Goal: Transaction & Acquisition: Purchase product/service

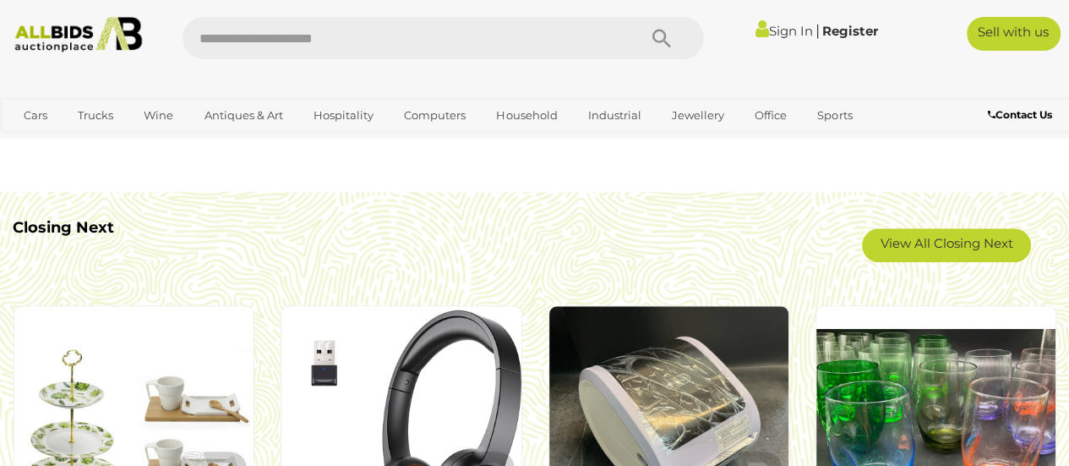
scroll to position [1283, 0]
click at [982, 257] on link "View All Closing Next" at bounding box center [946, 245] width 169 height 34
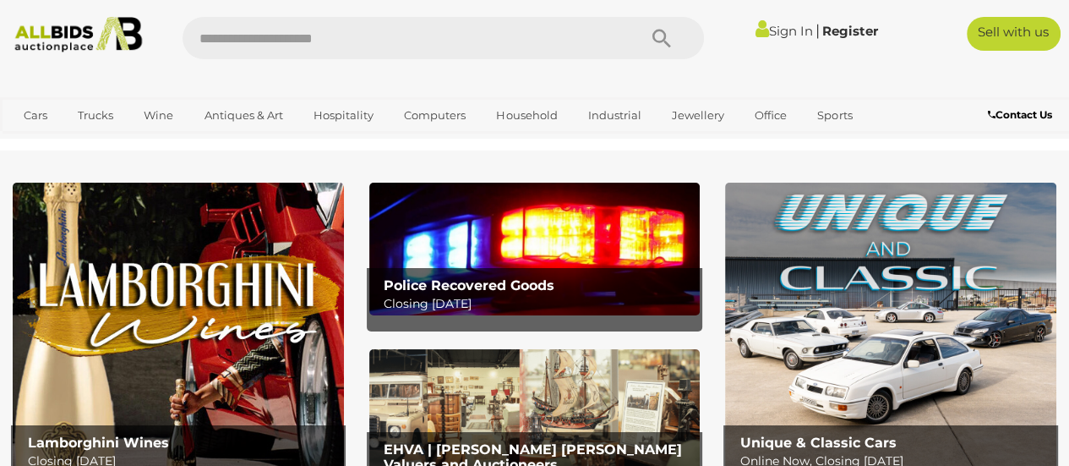
click at [347, 38] on input "text" at bounding box center [402, 38] width 439 height 42
type input "**********"
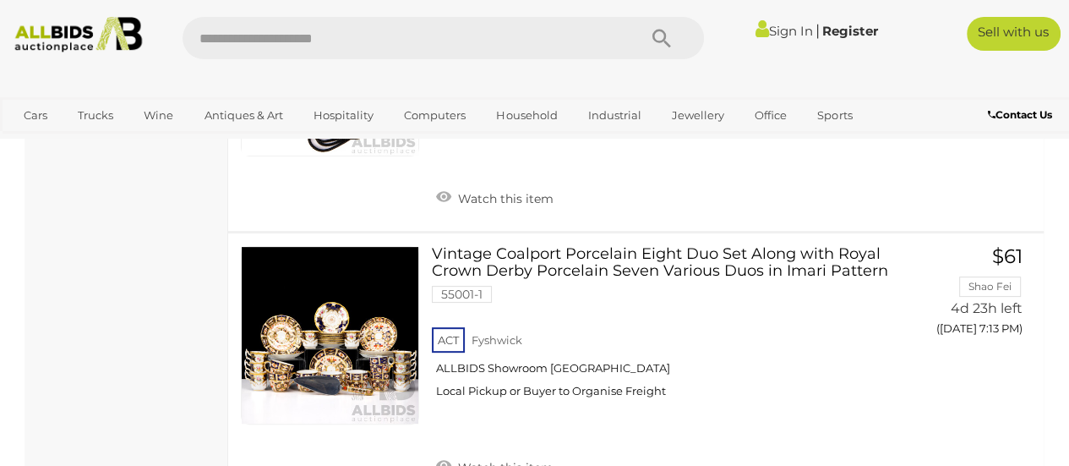
scroll to position [11139, 0]
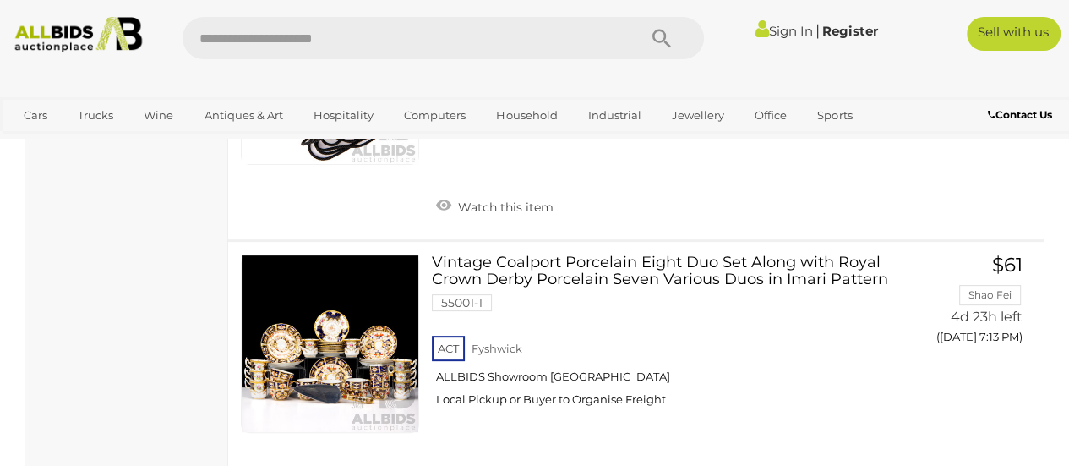
click at [319, 289] on link at bounding box center [330, 343] width 178 height 178
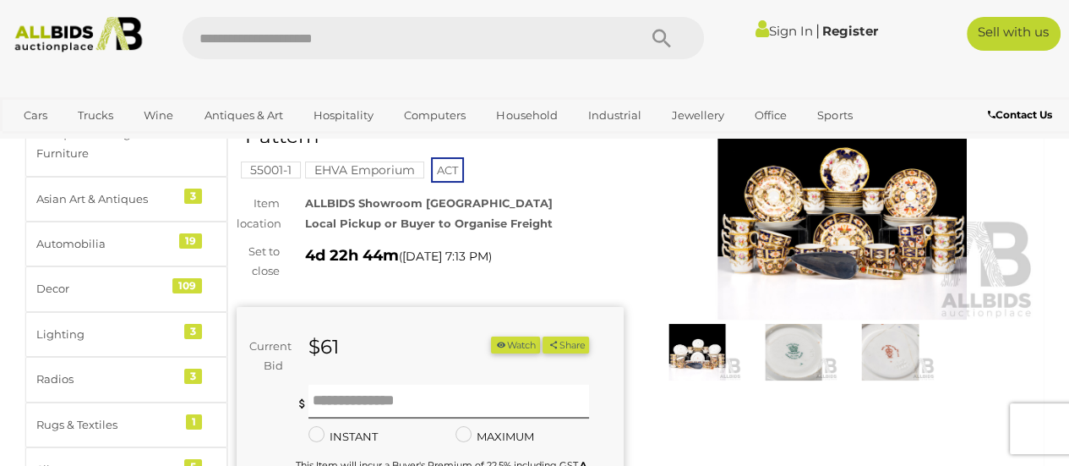
scroll to position [160, 0]
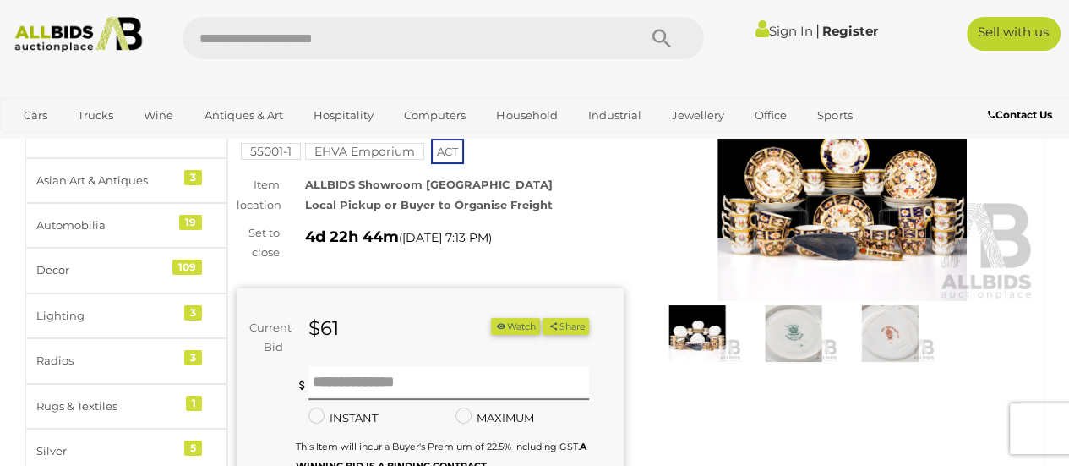
click at [774, 209] on img at bounding box center [842, 176] width 387 height 249
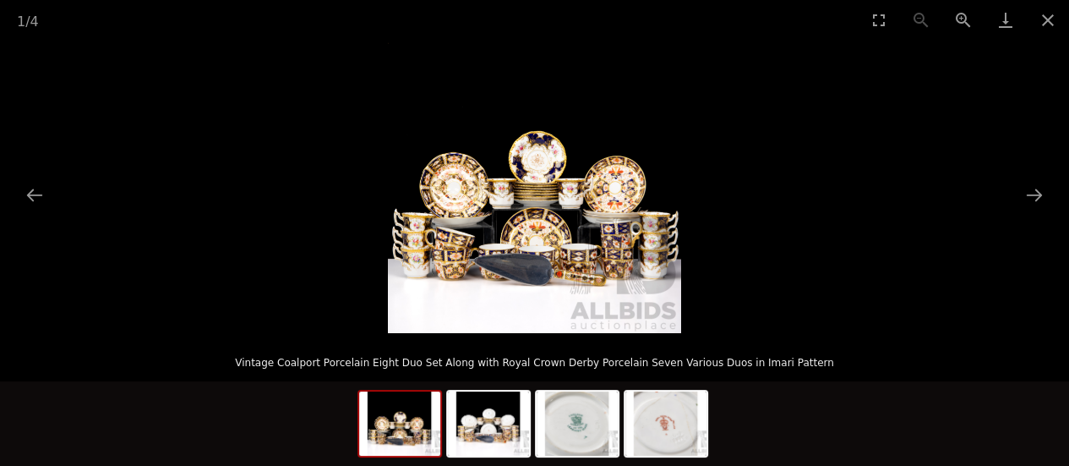
click at [622, 222] on img at bounding box center [534, 186] width 293 height 293
click at [622, 222] on img at bounding box center [533, 186] width 293 height 293
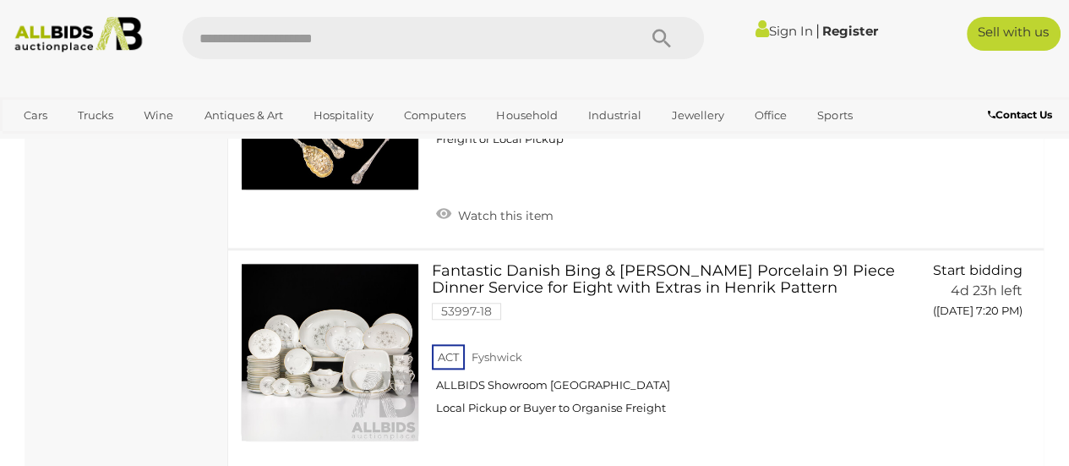
scroll to position [12209, 0]
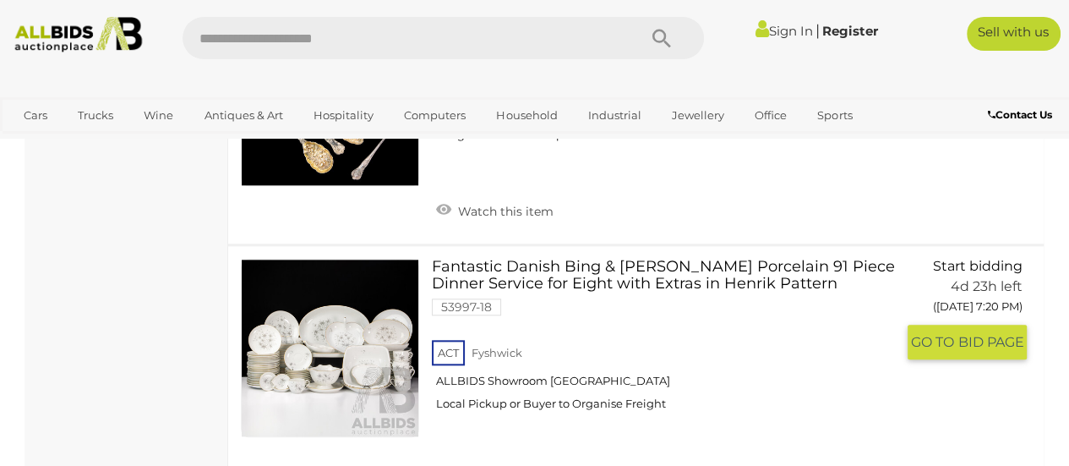
click at [308, 259] on link at bounding box center [330, 348] width 178 height 178
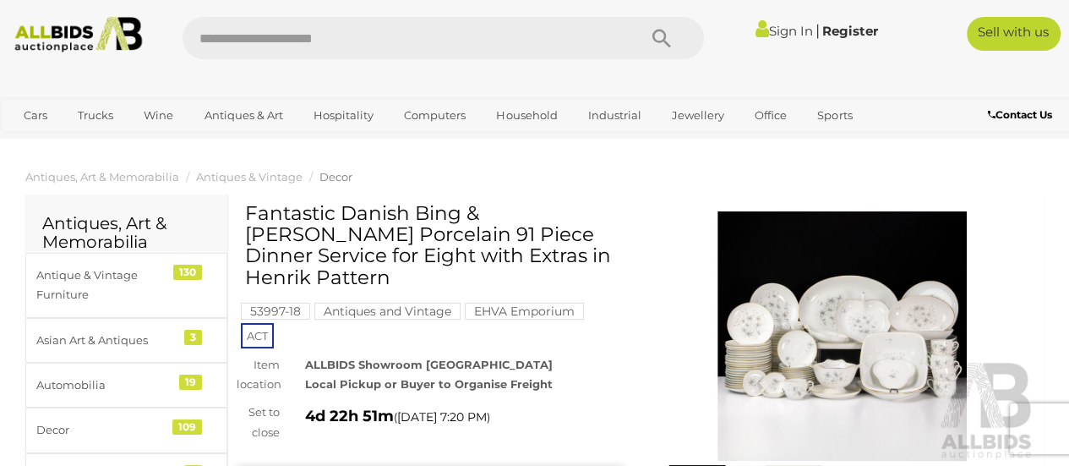
click at [854, 304] on img at bounding box center [842, 335] width 387 height 249
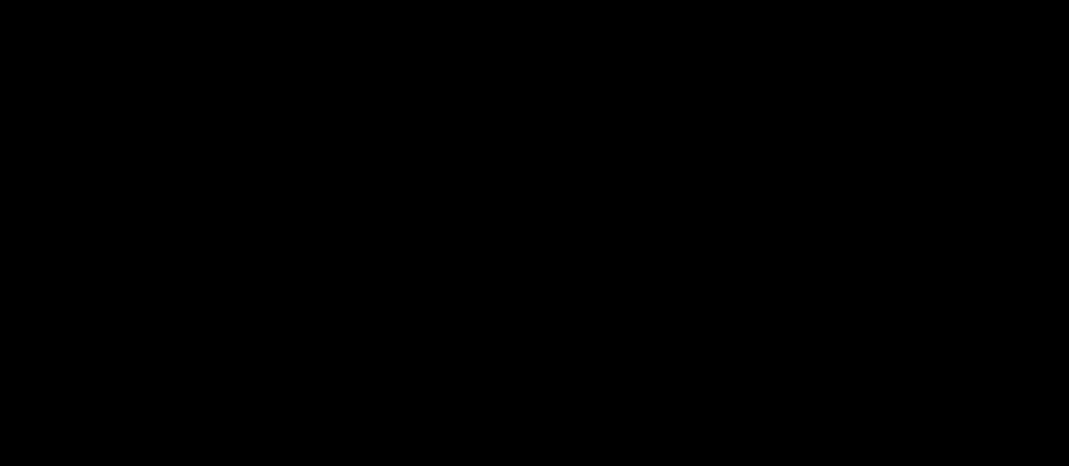
click at [854, 304] on div at bounding box center [534, 186] width 1069 height 293
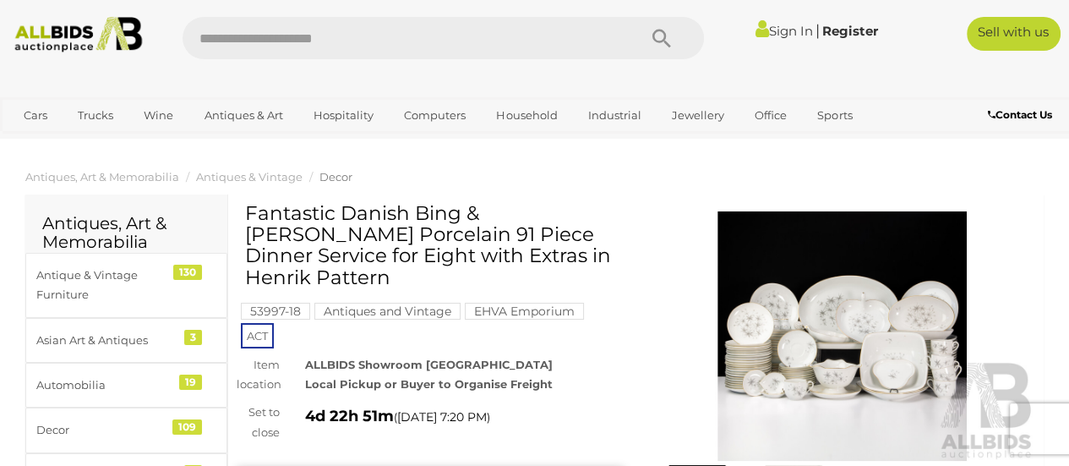
click at [767, 295] on img at bounding box center [842, 335] width 387 height 249
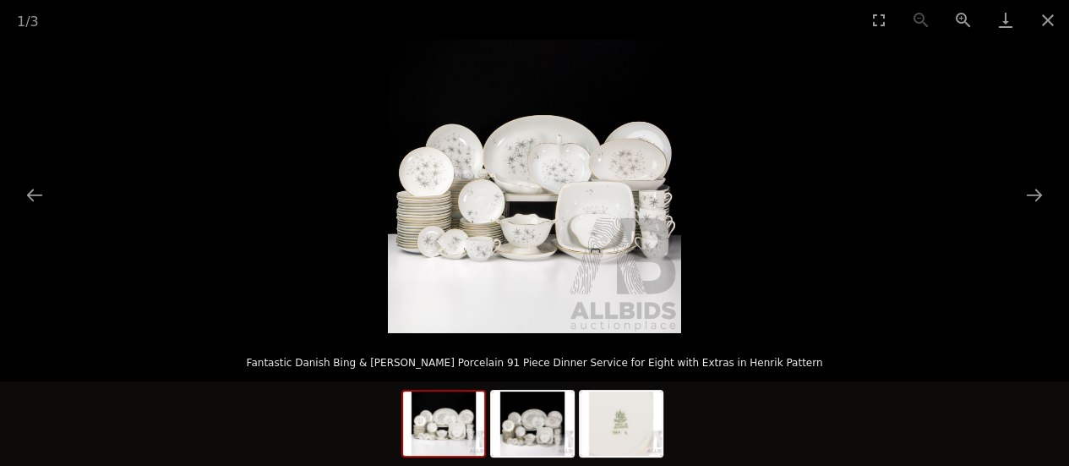
click at [526, 194] on img at bounding box center [534, 186] width 293 height 293
click at [526, 194] on img at bounding box center [533, 186] width 293 height 293
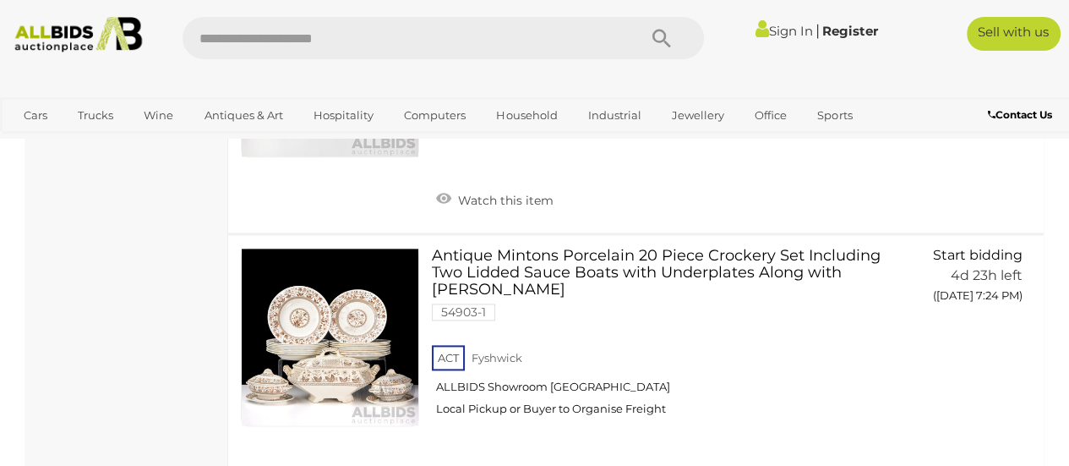
scroll to position [12454, 0]
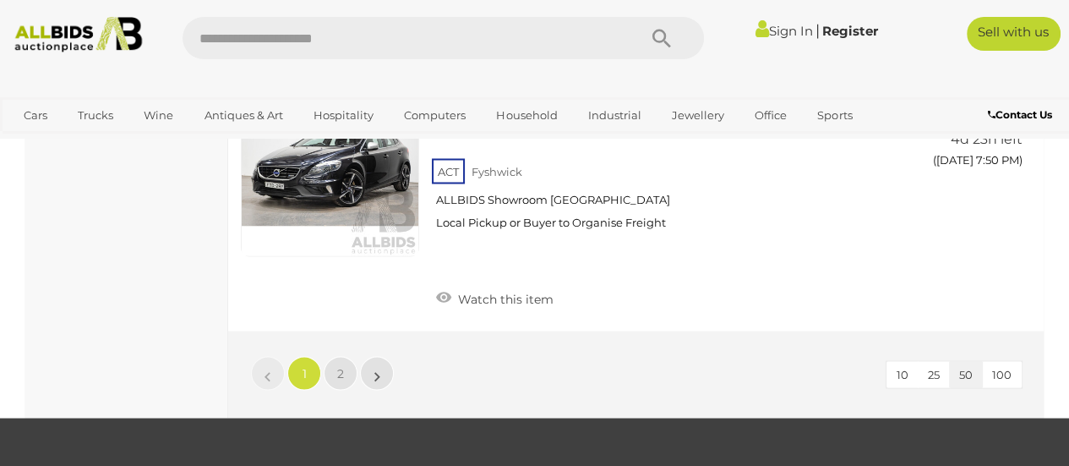
scroll to position [13221, 0]
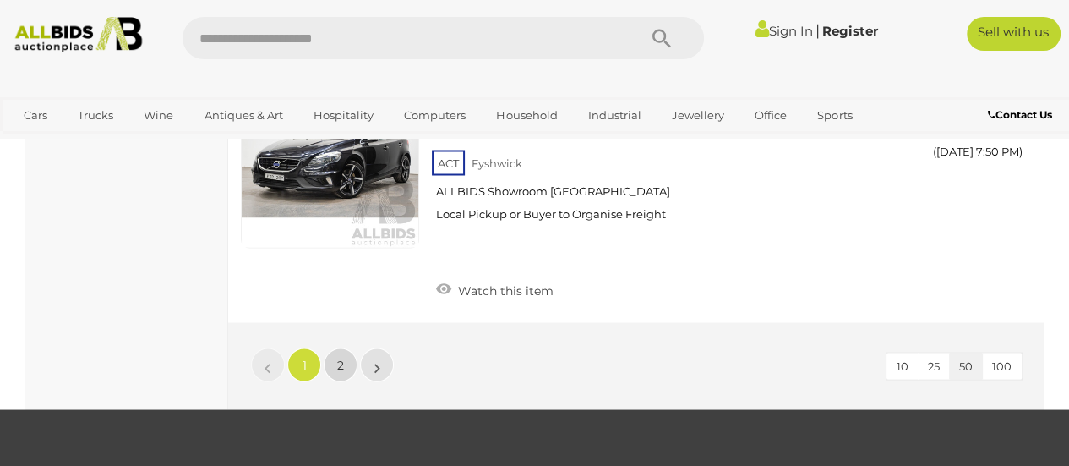
click at [340, 357] on span "2" at bounding box center [340, 364] width 7 height 15
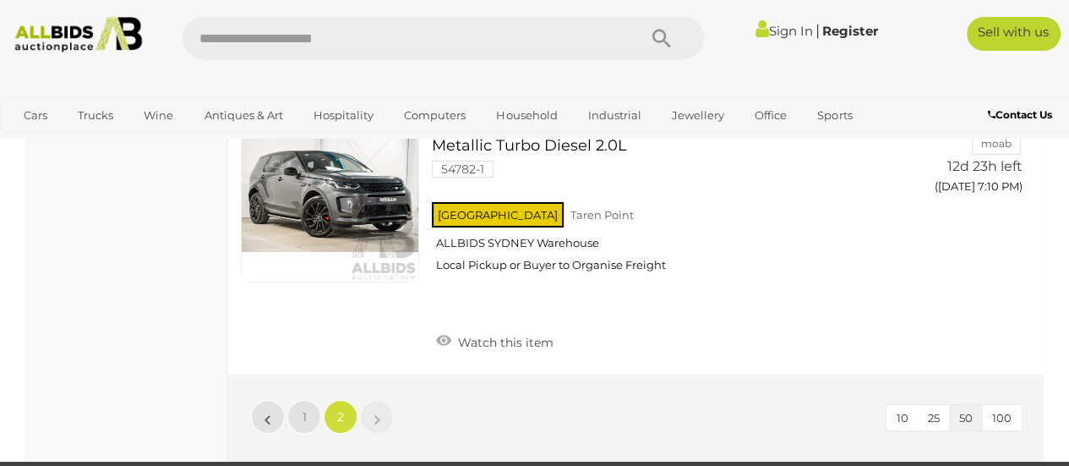
scroll to position [5244, 0]
